Goal: Information Seeking & Learning: Check status

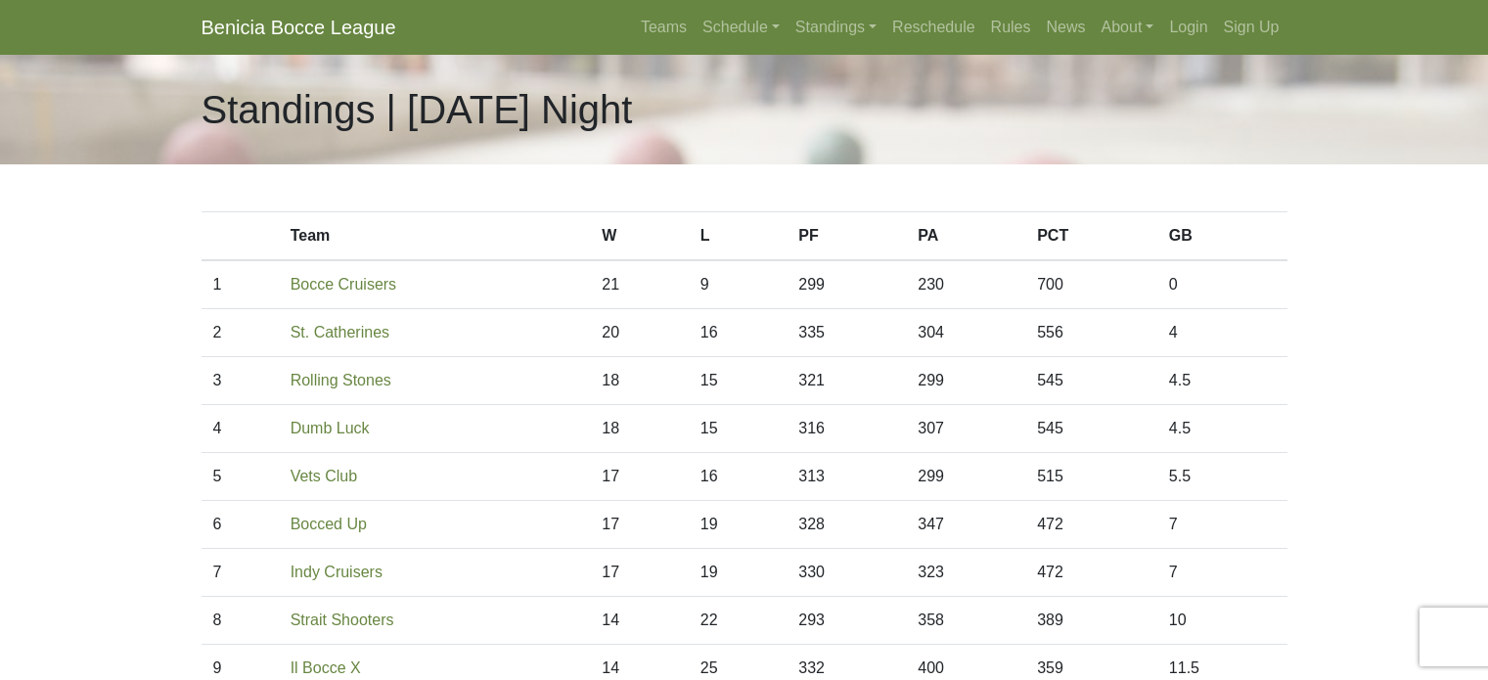
scroll to position [391, 0]
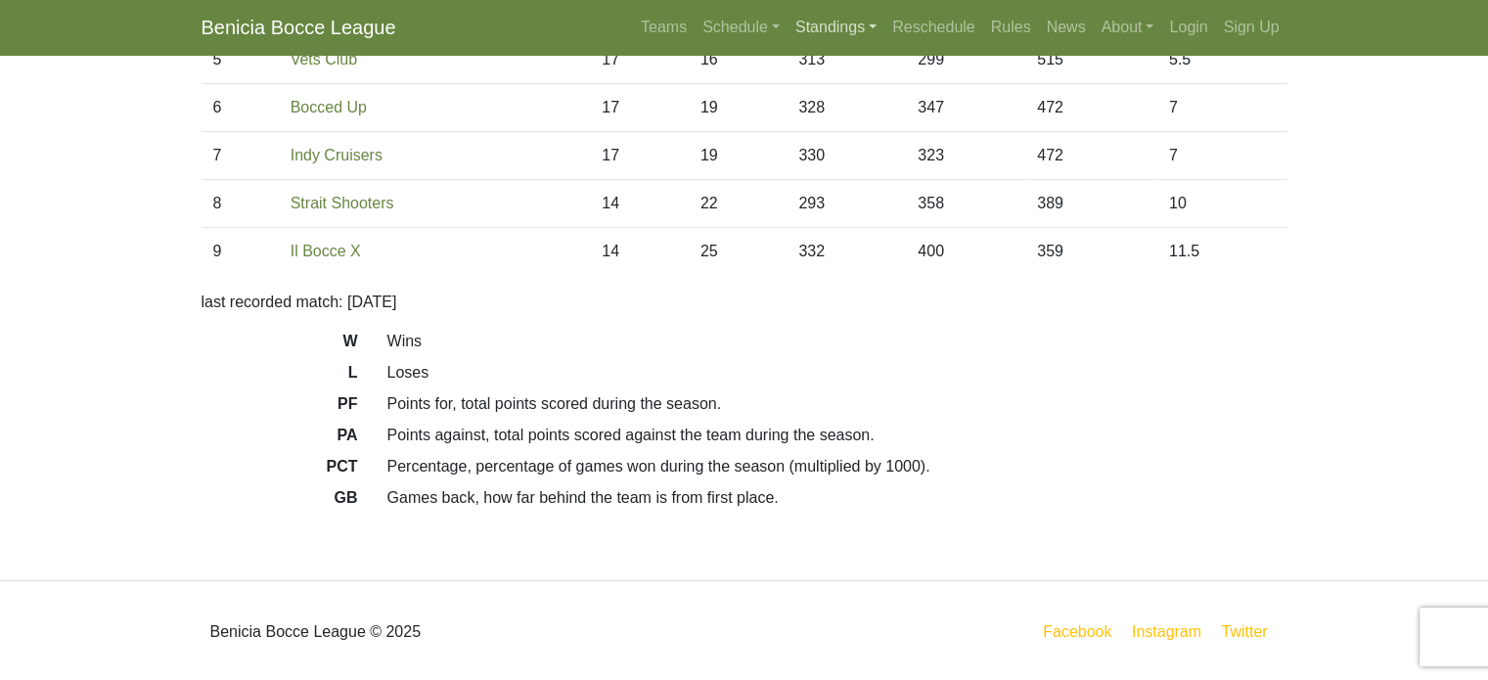
click at [837, 35] on link "Standings" at bounding box center [836, 27] width 97 height 39
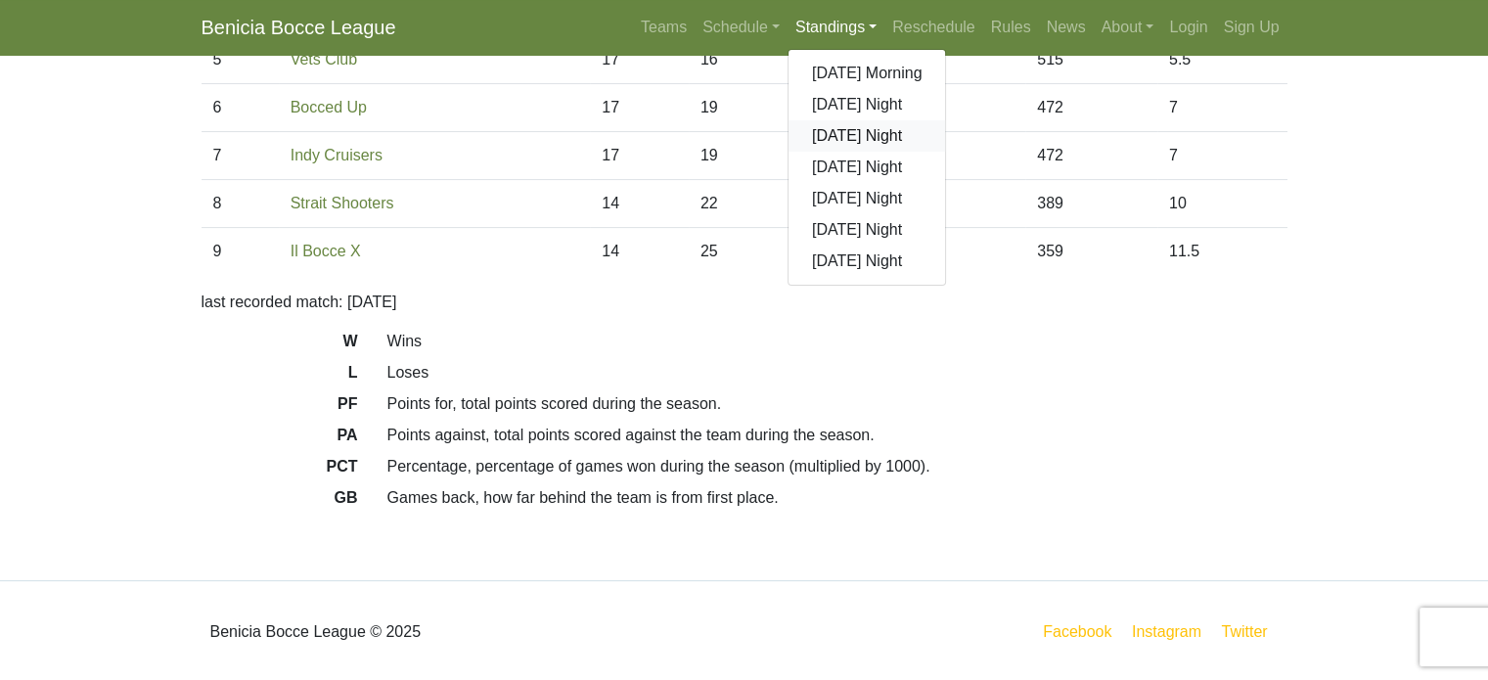
click at [824, 129] on link "[DATE] Night" at bounding box center [868, 135] width 158 height 31
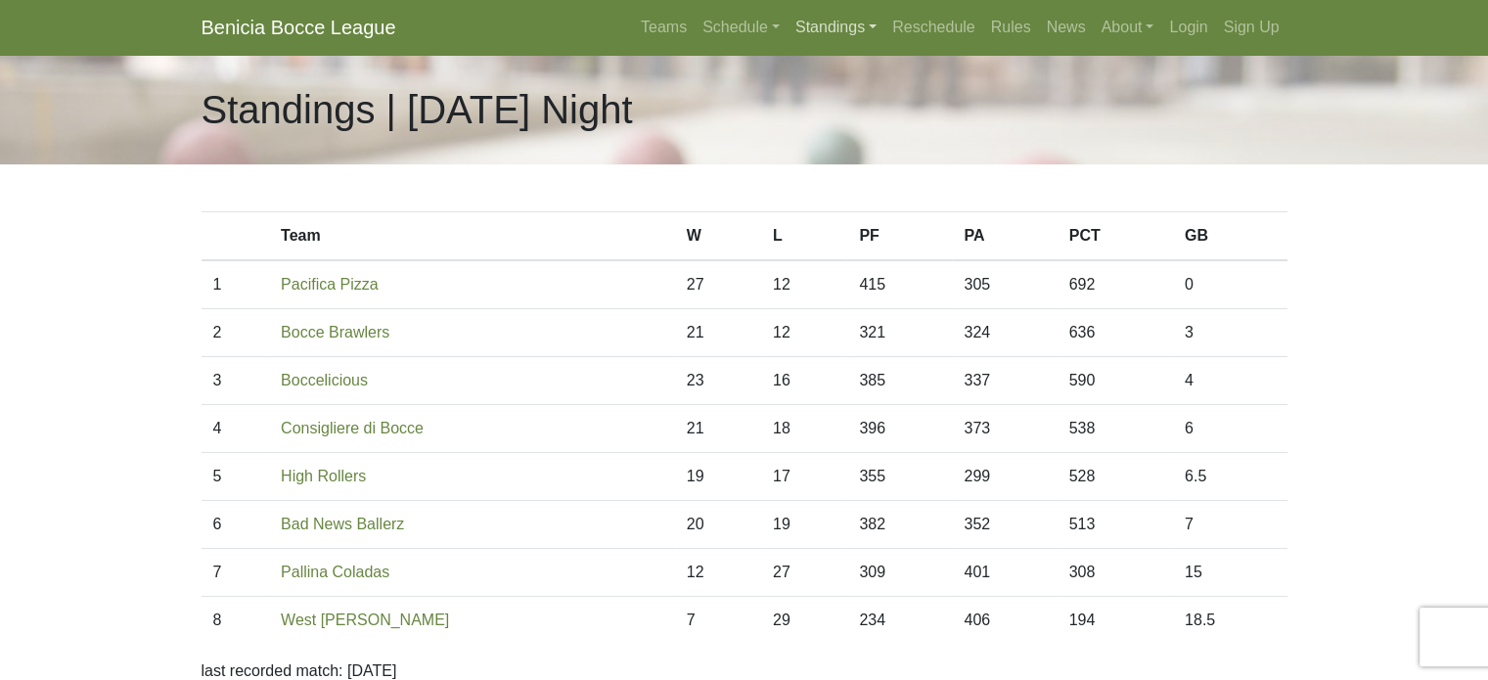
click at [822, 30] on link "Standings" at bounding box center [836, 27] width 97 height 39
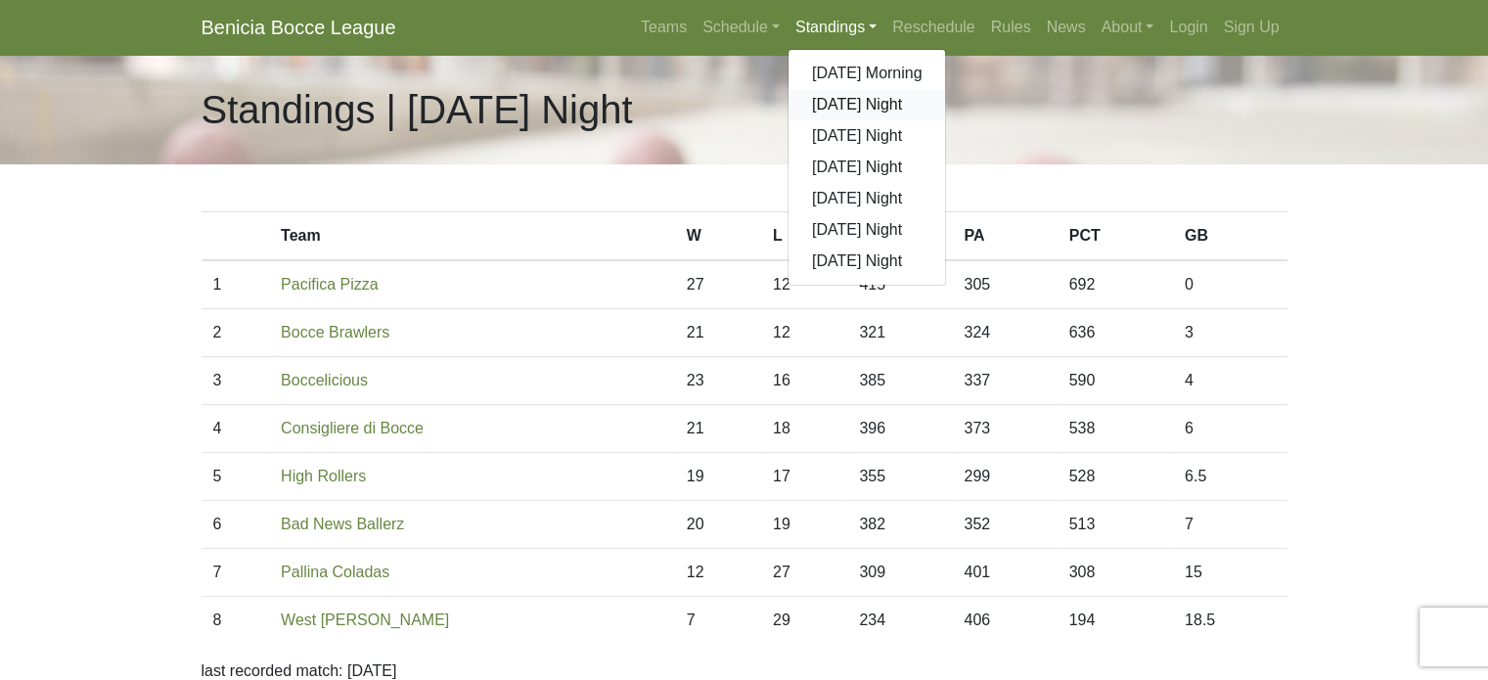
click at [825, 102] on link "[DATE] Night" at bounding box center [868, 104] width 158 height 31
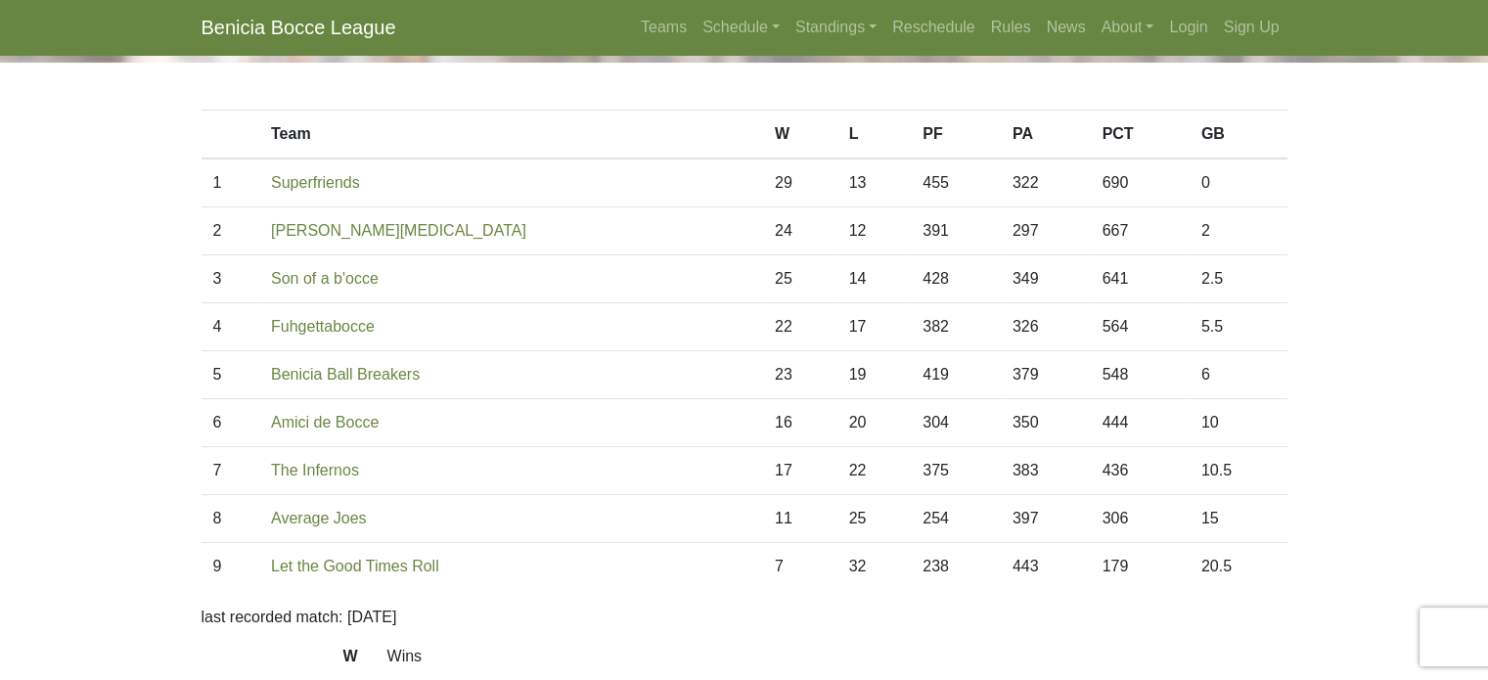
scroll to position [110, 0]
